Goal: Task Accomplishment & Management: Manage account settings

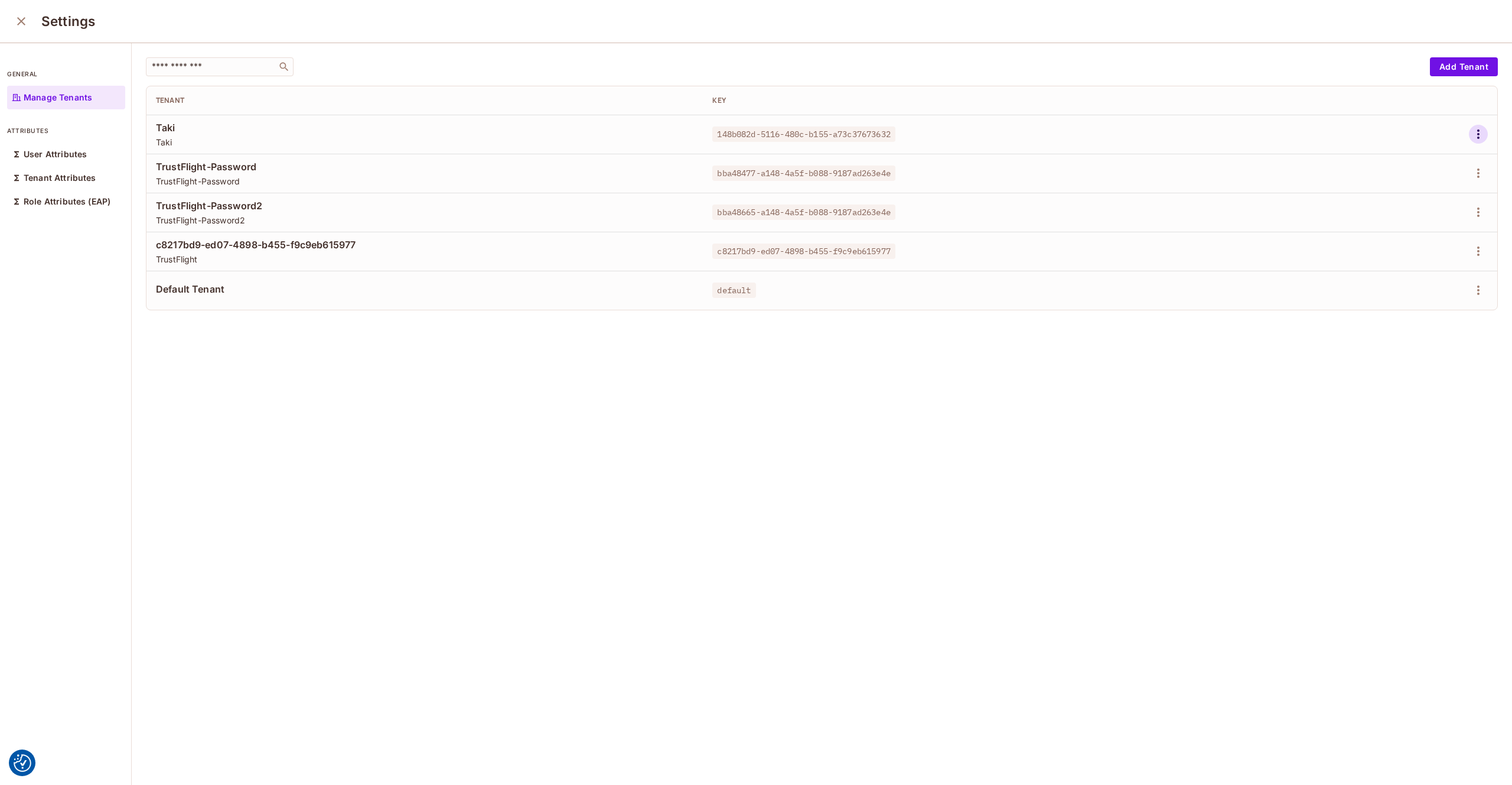
click at [1484, 135] on icon "button" at bounding box center [1478, 134] width 14 height 14
click at [1426, 182] on div "Edit Attributes" at bounding box center [1438, 187] width 59 height 12
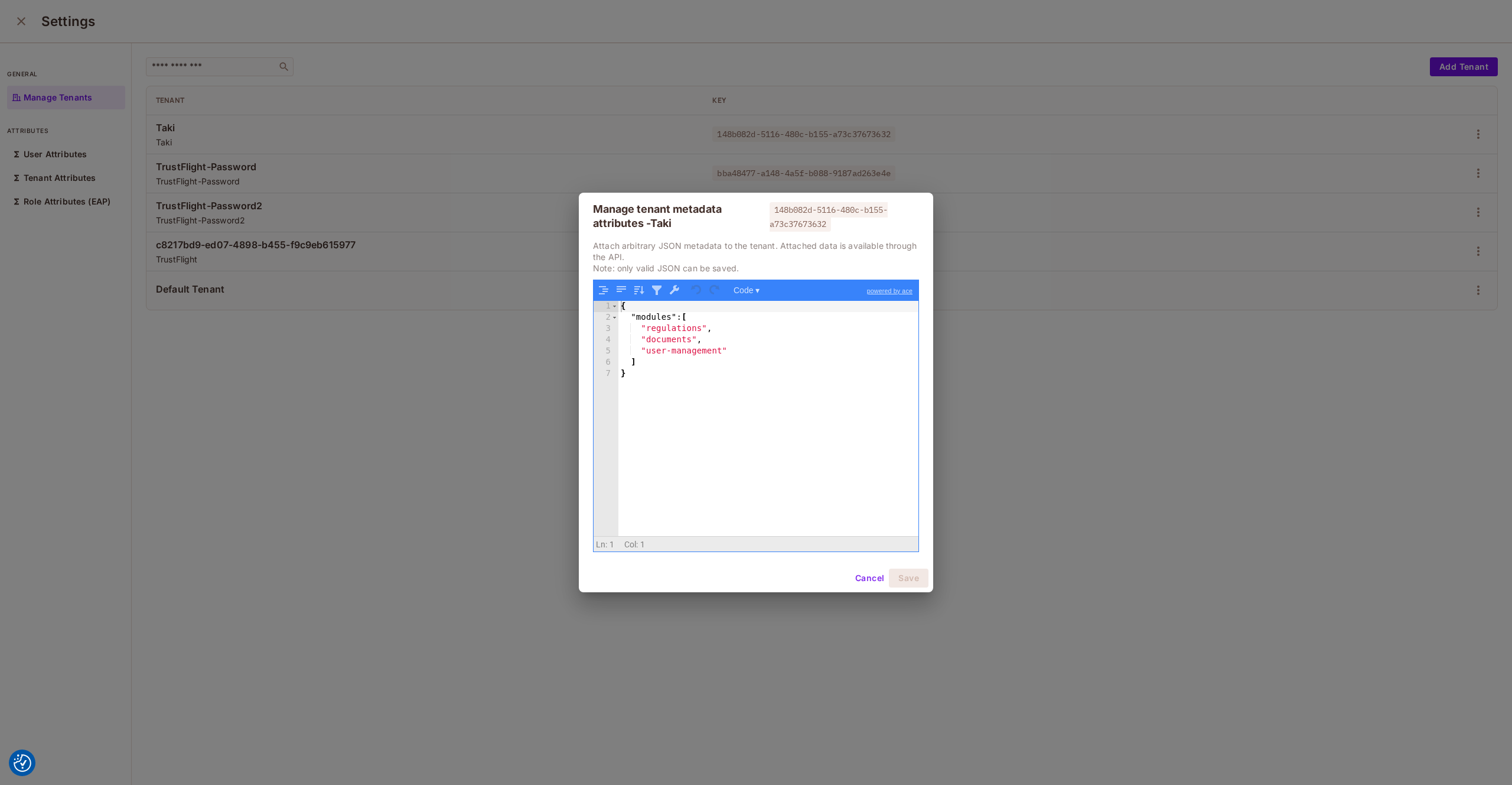
click at [867, 580] on button "Cancel" at bounding box center [870, 578] width 39 height 19
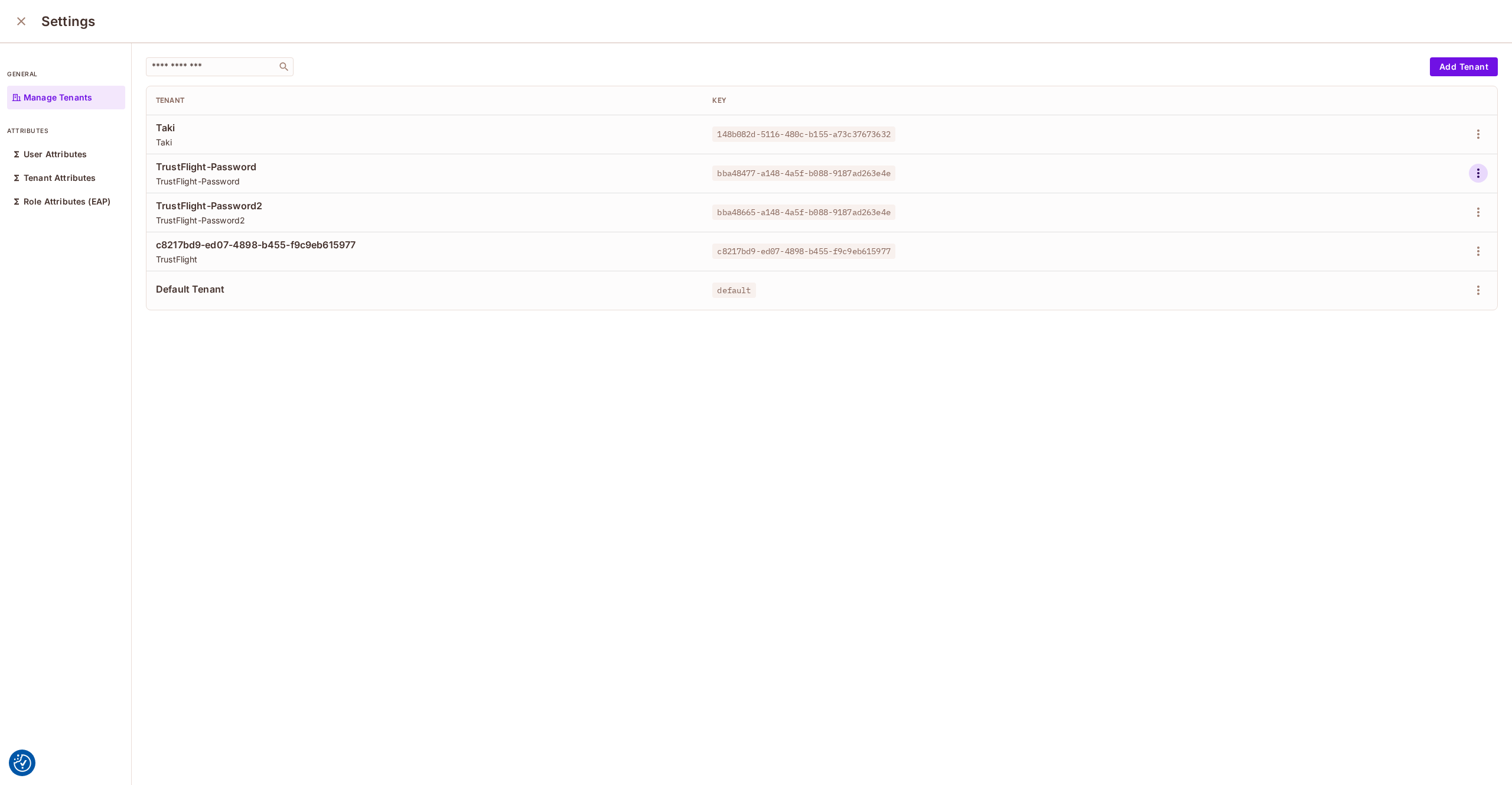
click at [1482, 174] on icon "button" at bounding box center [1478, 173] width 14 height 14
click at [1430, 232] on div "Edit Attributes" at bounding box center [1438, 226] width 59 height 12
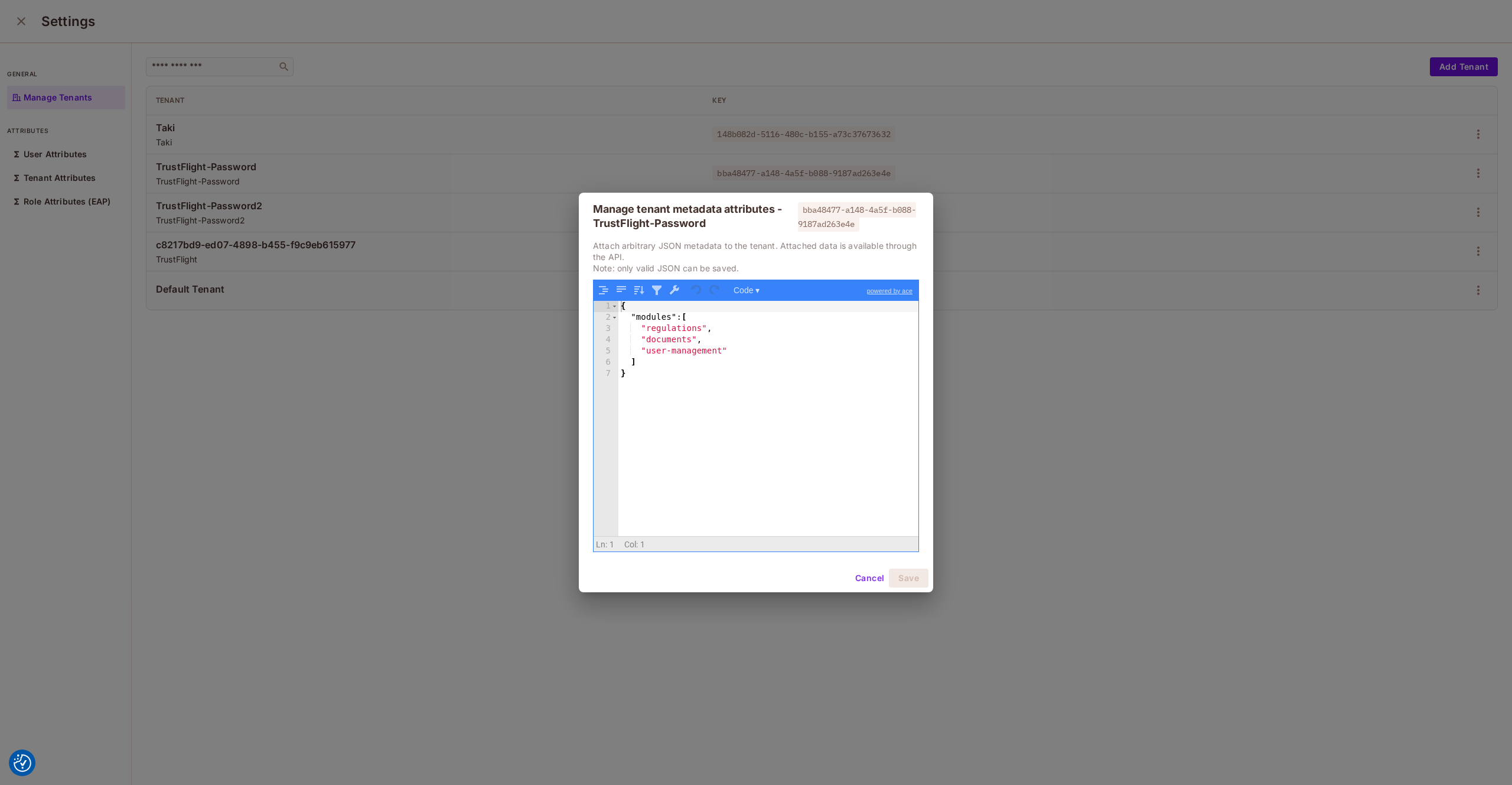
click at [854, 575] on button "Cancel" at bounding box center [870, 578] width 39 height 19
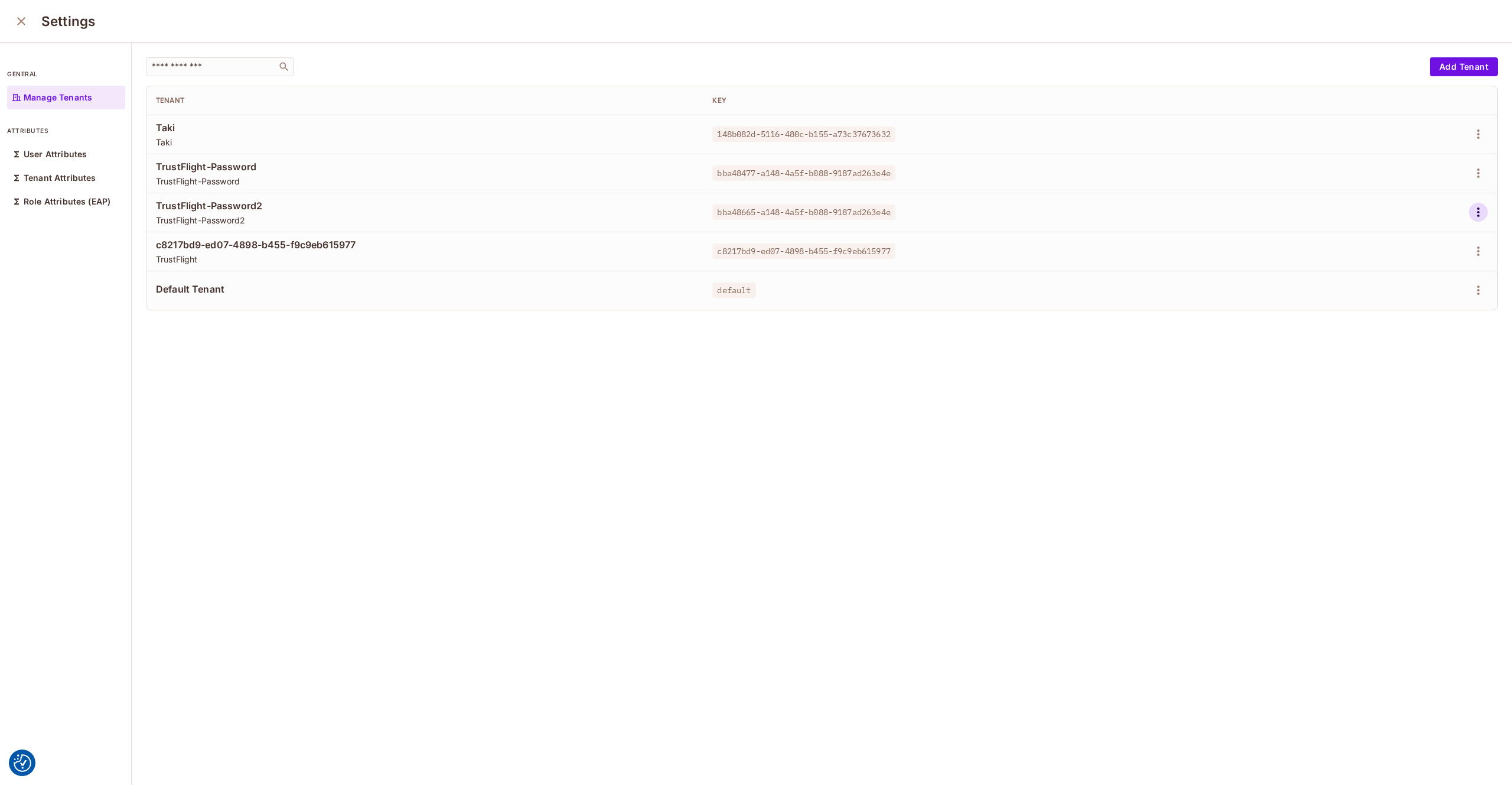
click at [1479, 213] on icon "button" at bounding box center [1478, 211] width 14 height 14
click at [1432, 261] on div "Edit Attributes" at bounding box center [1438, 266] width 59 height 12
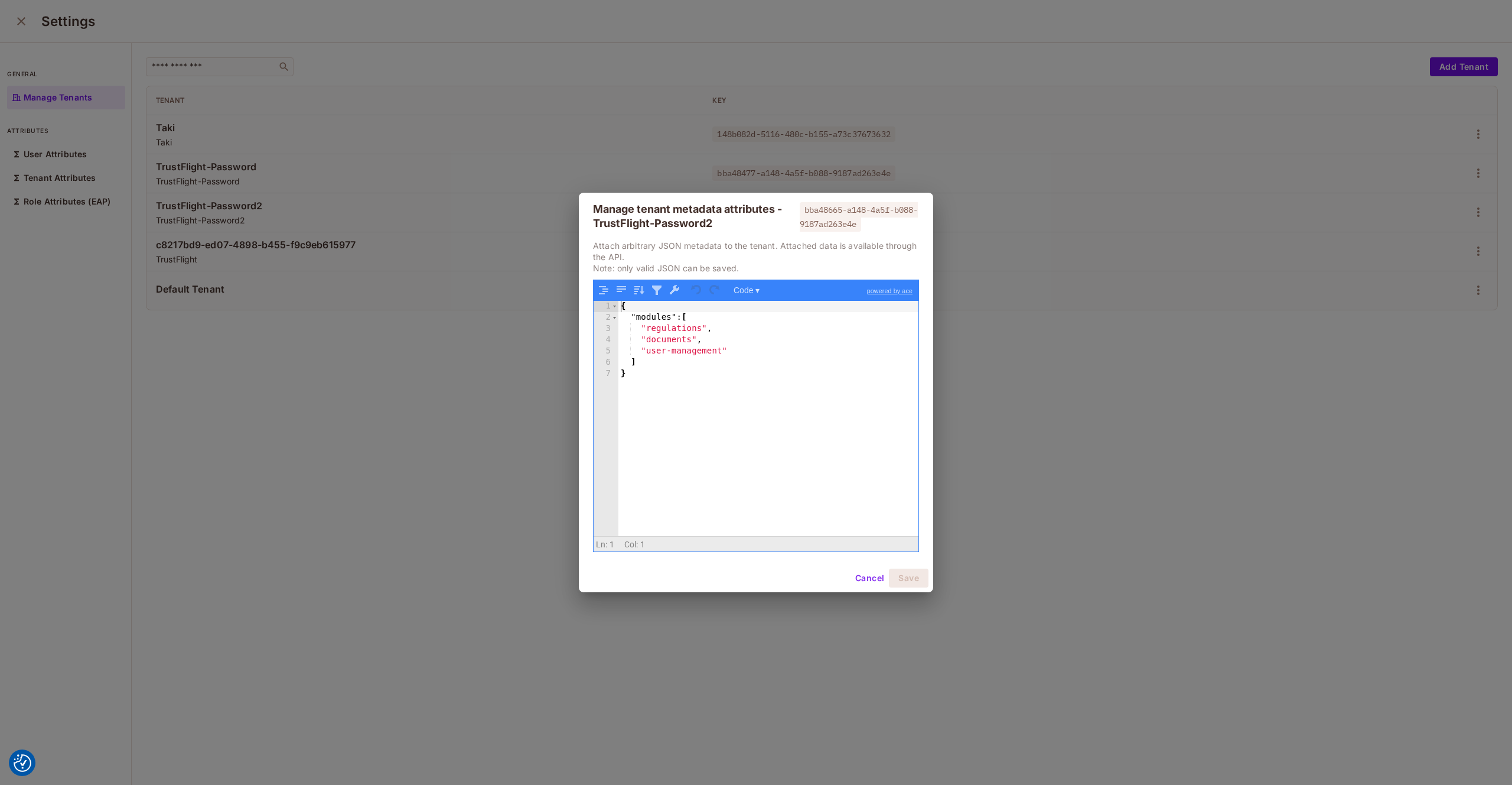
click at [863, 575] on button "Cancel" at bounding box center [870, 578] width 39 height 19
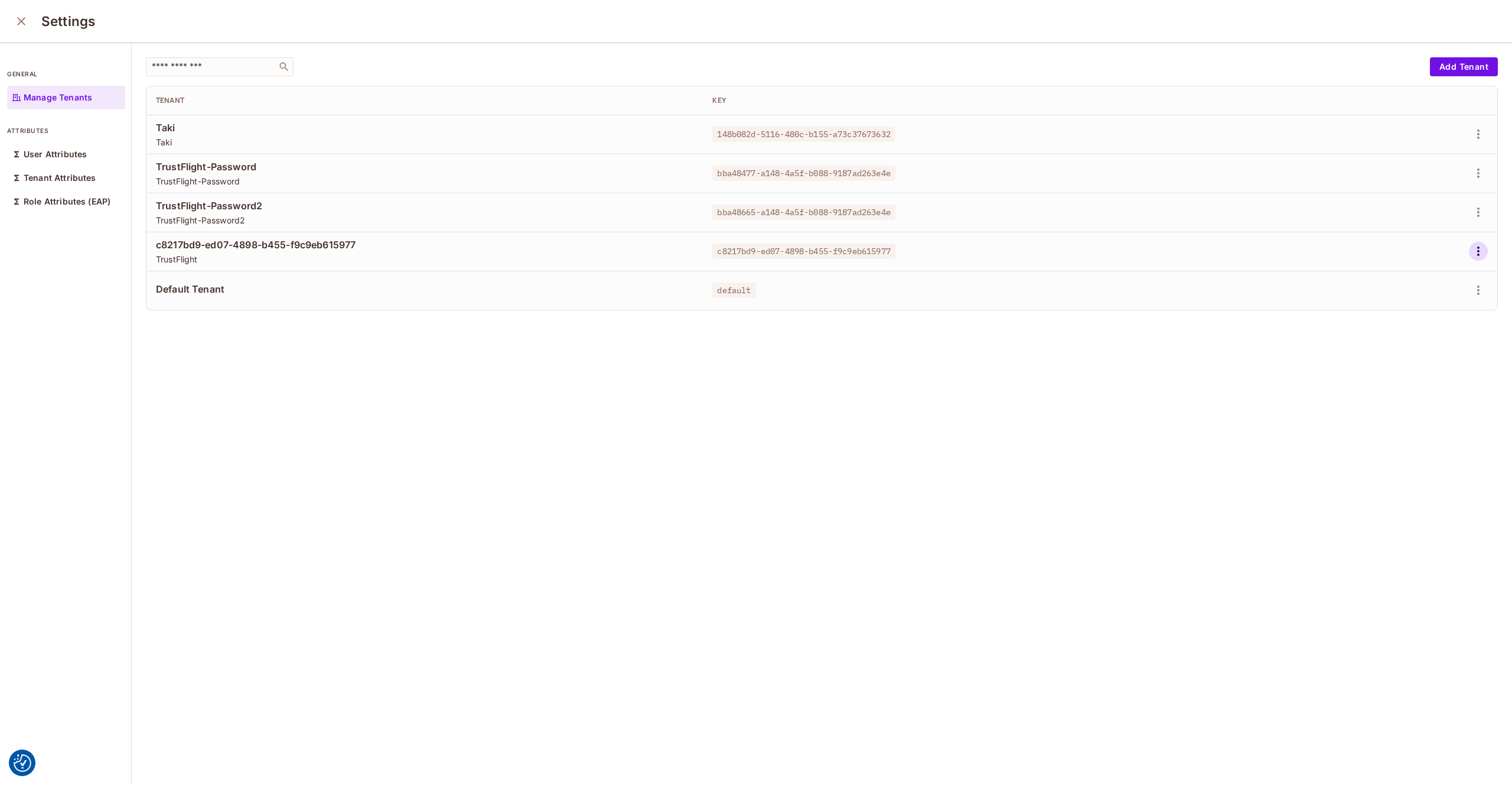
click at [1480, 249] on icon "button" at bounding box center [1478, 251] width 14 height 14
click at [1414, 310] on div "Edit Attributes" at bounding box center [1438, 304] width 59 height 12
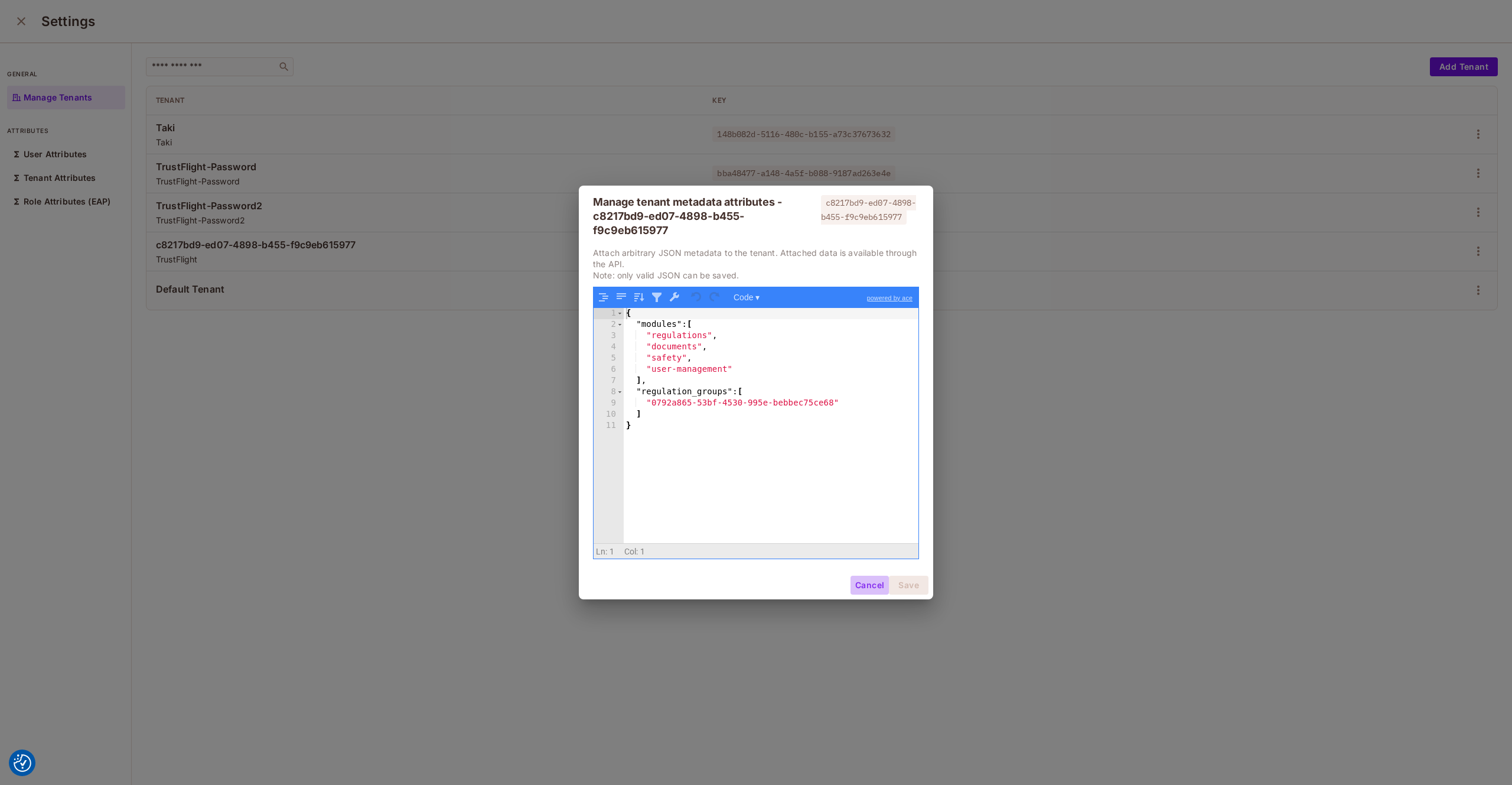
drag, startPoint x: 864, startPoint y: 587, endPoint x: 925, endPoint y: 569, distance: 63.6
click at [864, 587] on button "Cancel" at bounding box center [870, 585] width 39 height 19
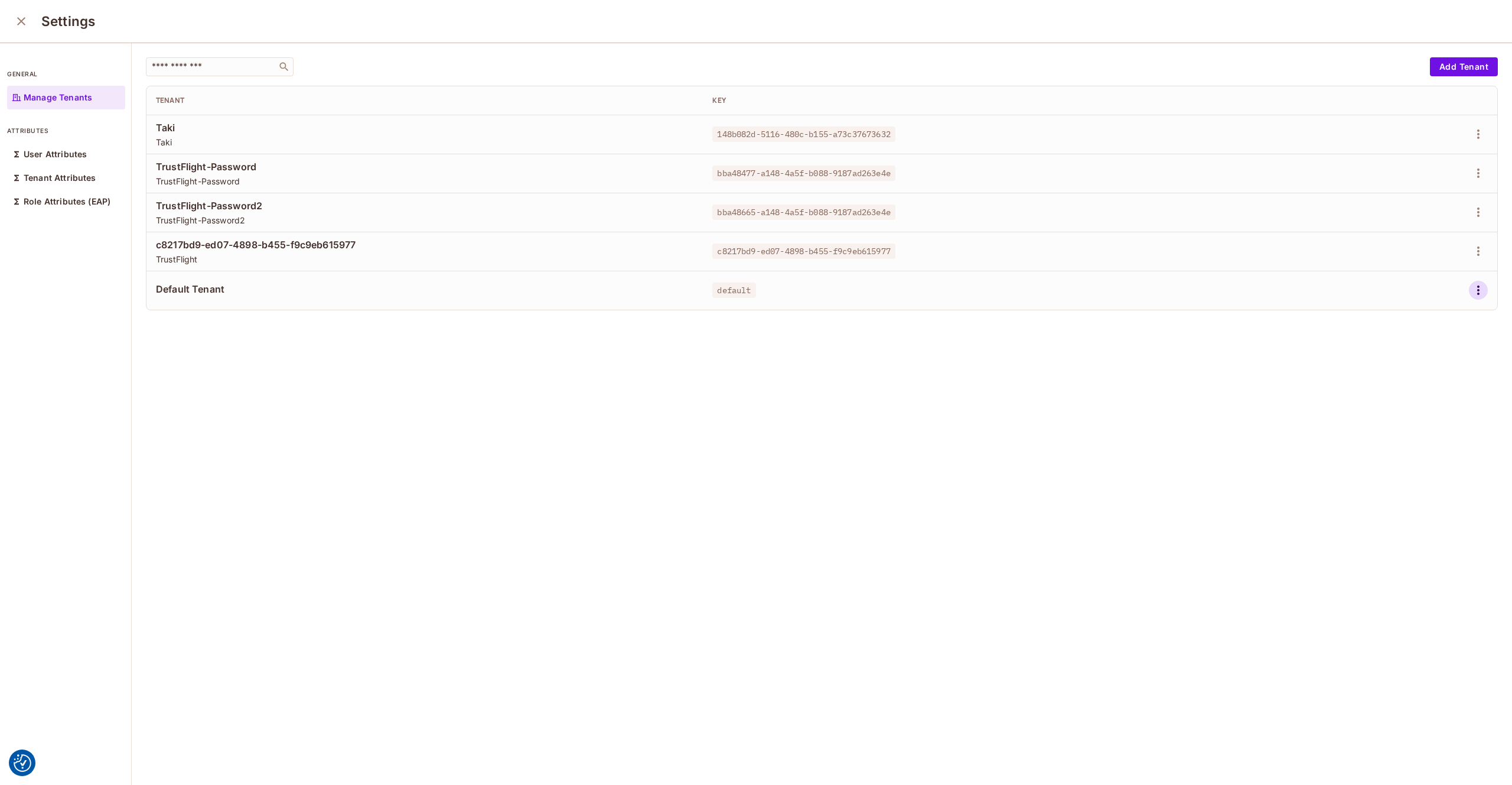
click at [1479, 290] on icon "button" at bounding box center [1478, 291] width 2 height 10
click at [1411, 339] on div "Edit Attributes" at bounding box center [1438, 343] width 59 height 12
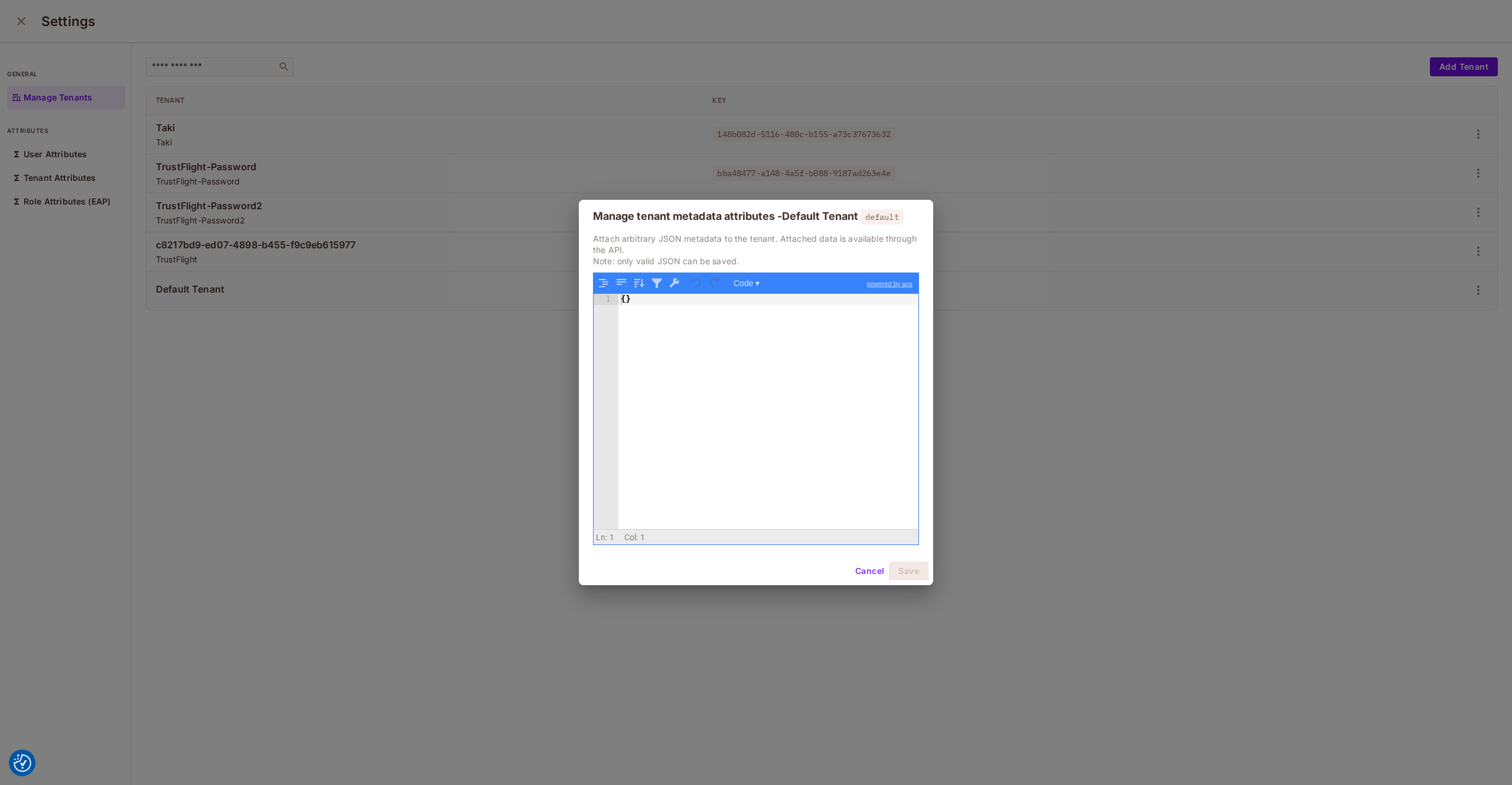
click at [860, 569] on button "Cancel" at bounding box center [870, 571] width 39 height 19
